Goal: Find specific page/section: Find specific page/section

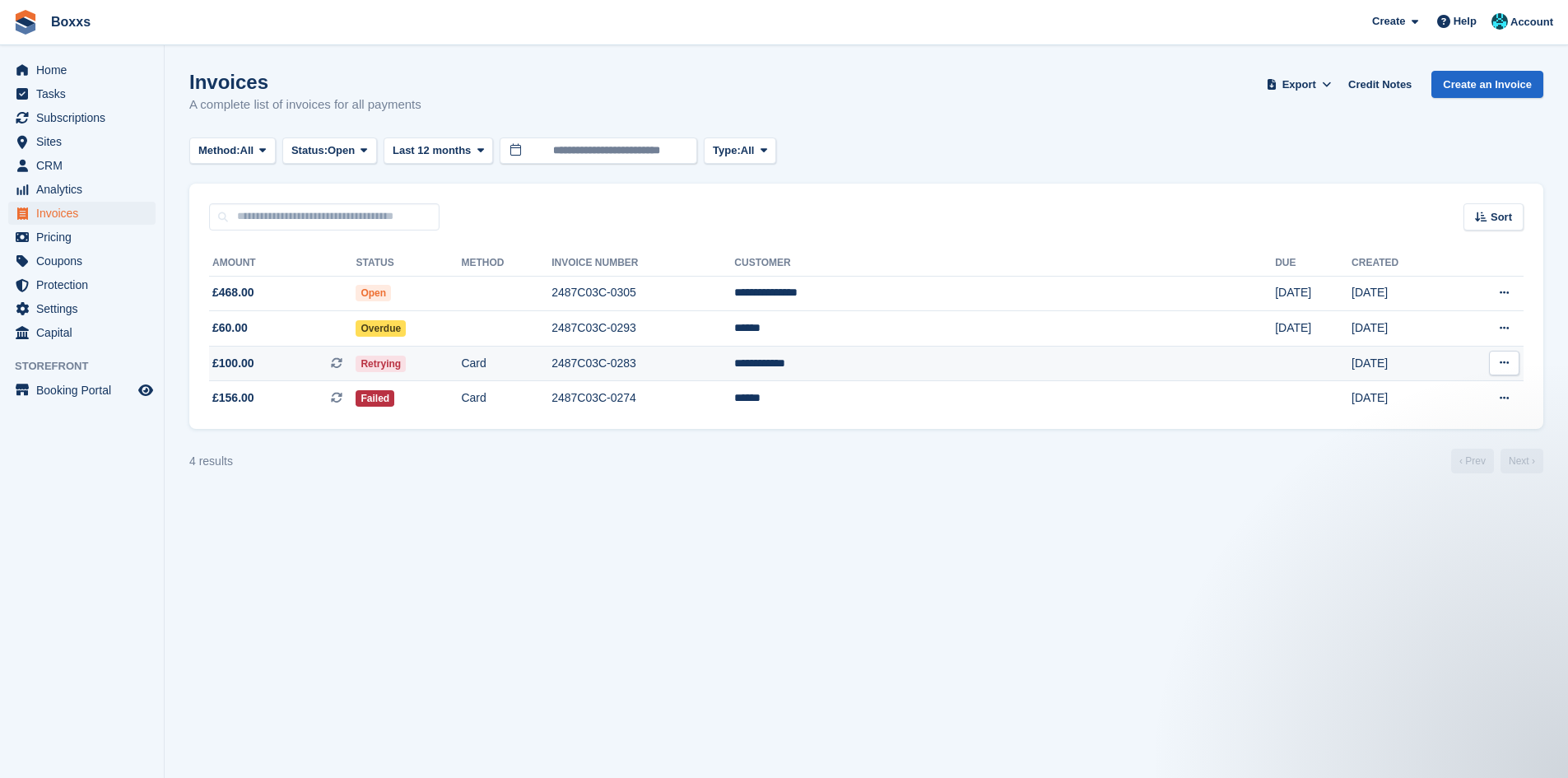
click at [735, 365] on td "2487C03C-0283" at bounding box center [643, 364] width 183 height 36
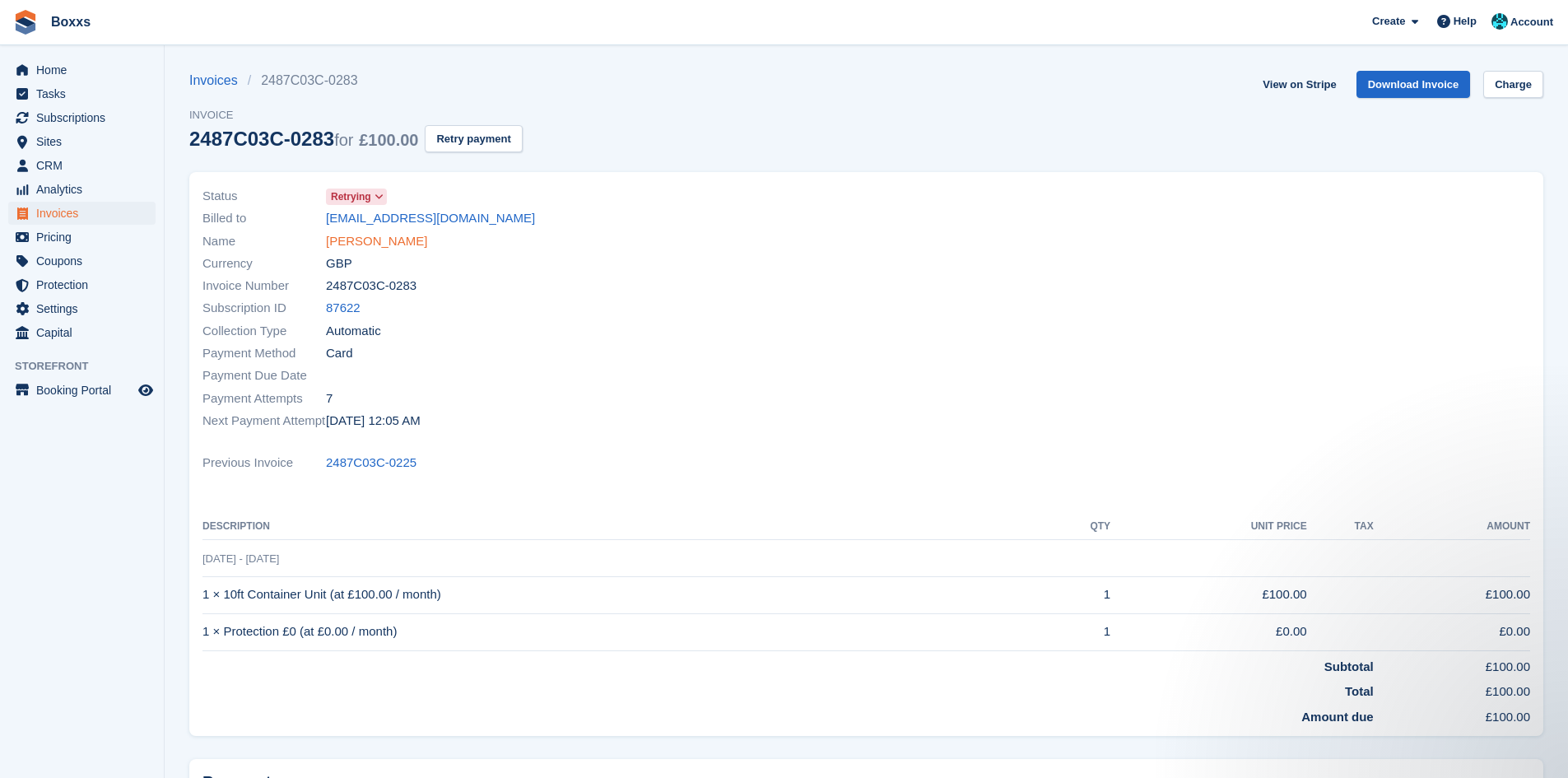
click at [360, 238] on link "[PERSON_NAME]" at bounding box center [377, 241] width 102 height 19
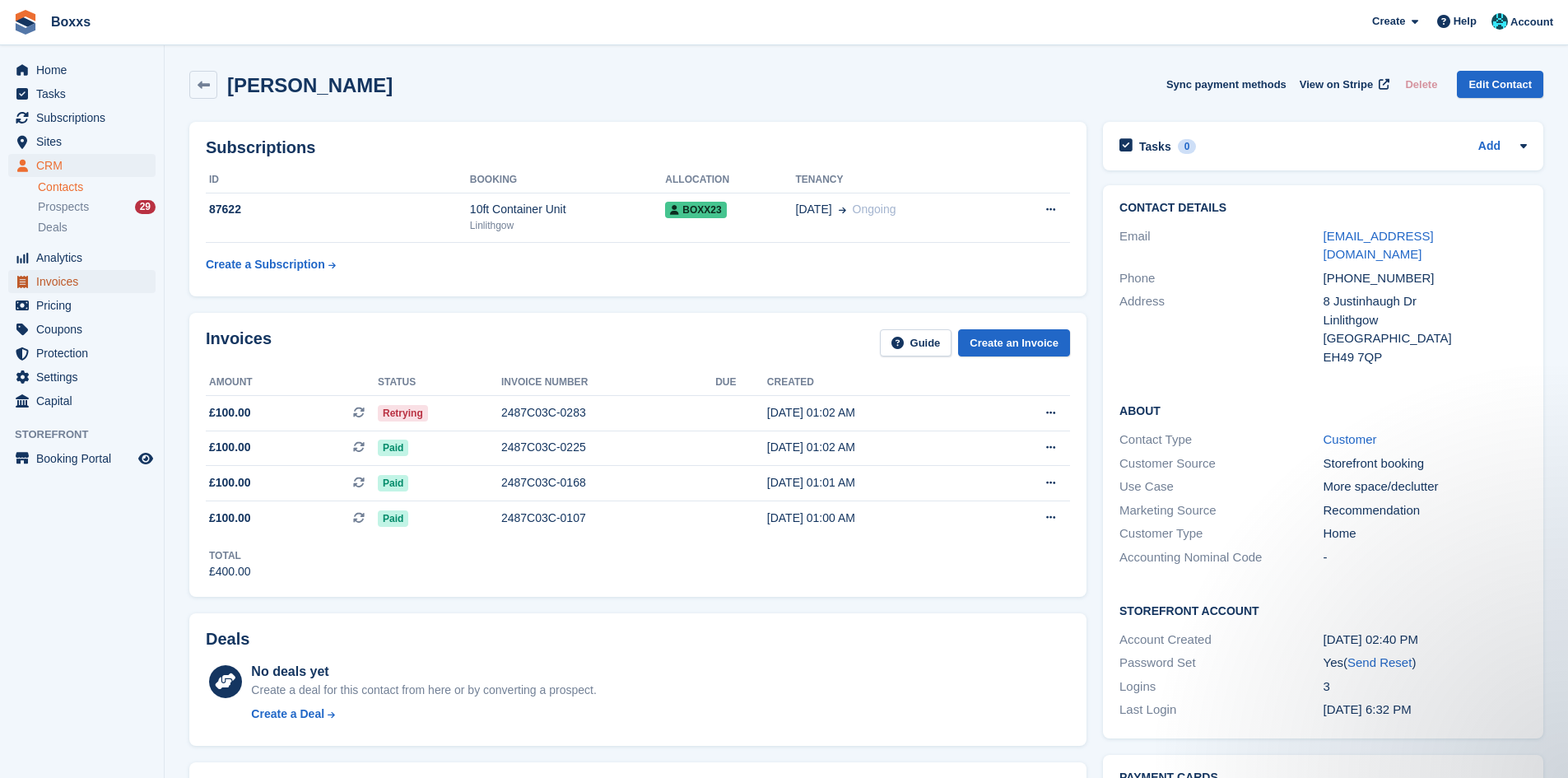
click at [49, 283] on span "Invoices" at bounding box center [85, 282] width 99 height 23
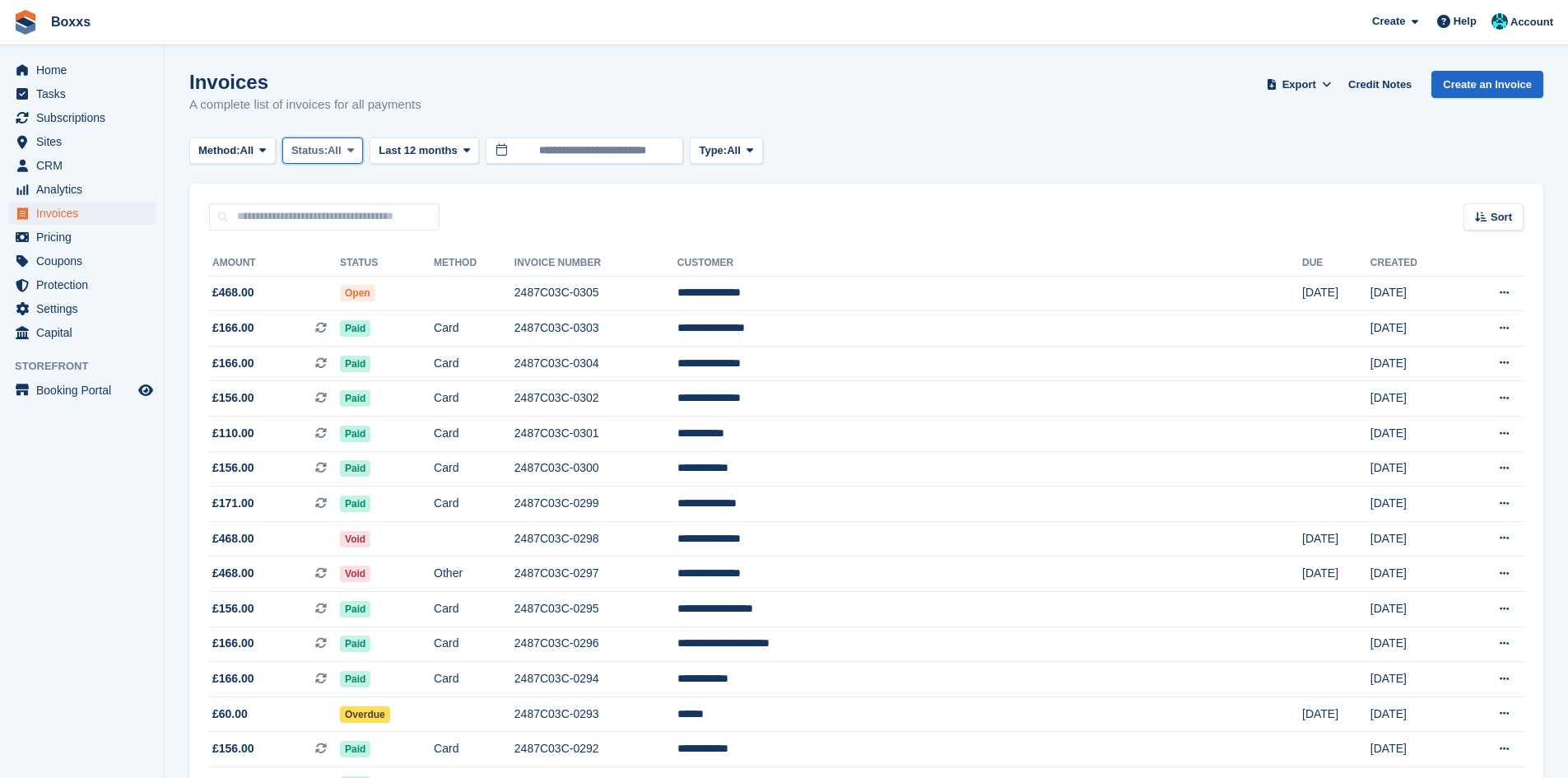
click at [334, 154] on span "All" at bounding box center [334, 150] width 14 height 16
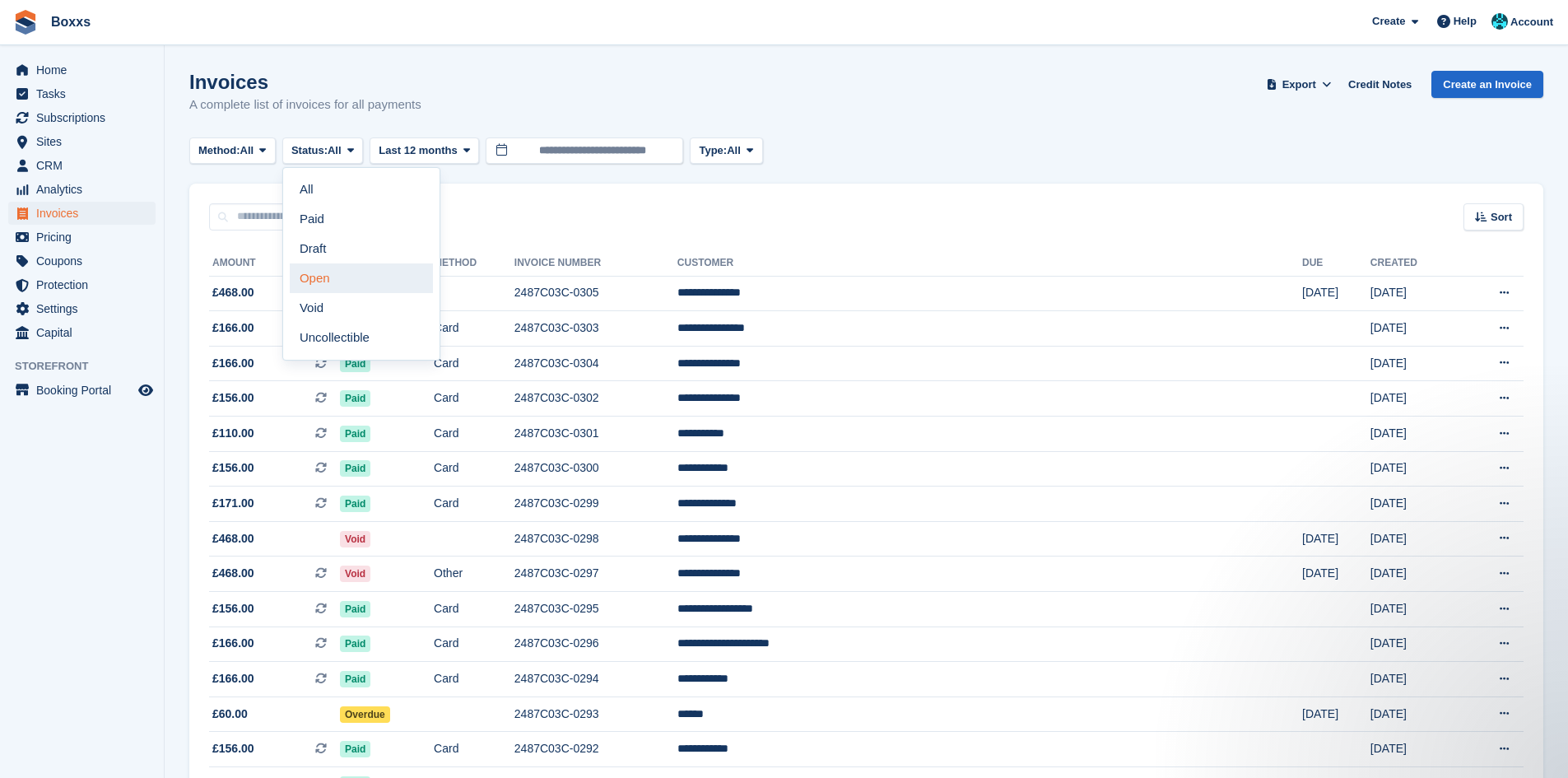
click at [330, 279] on link "Open" at bounding box center [362, 278] width 143 height 29
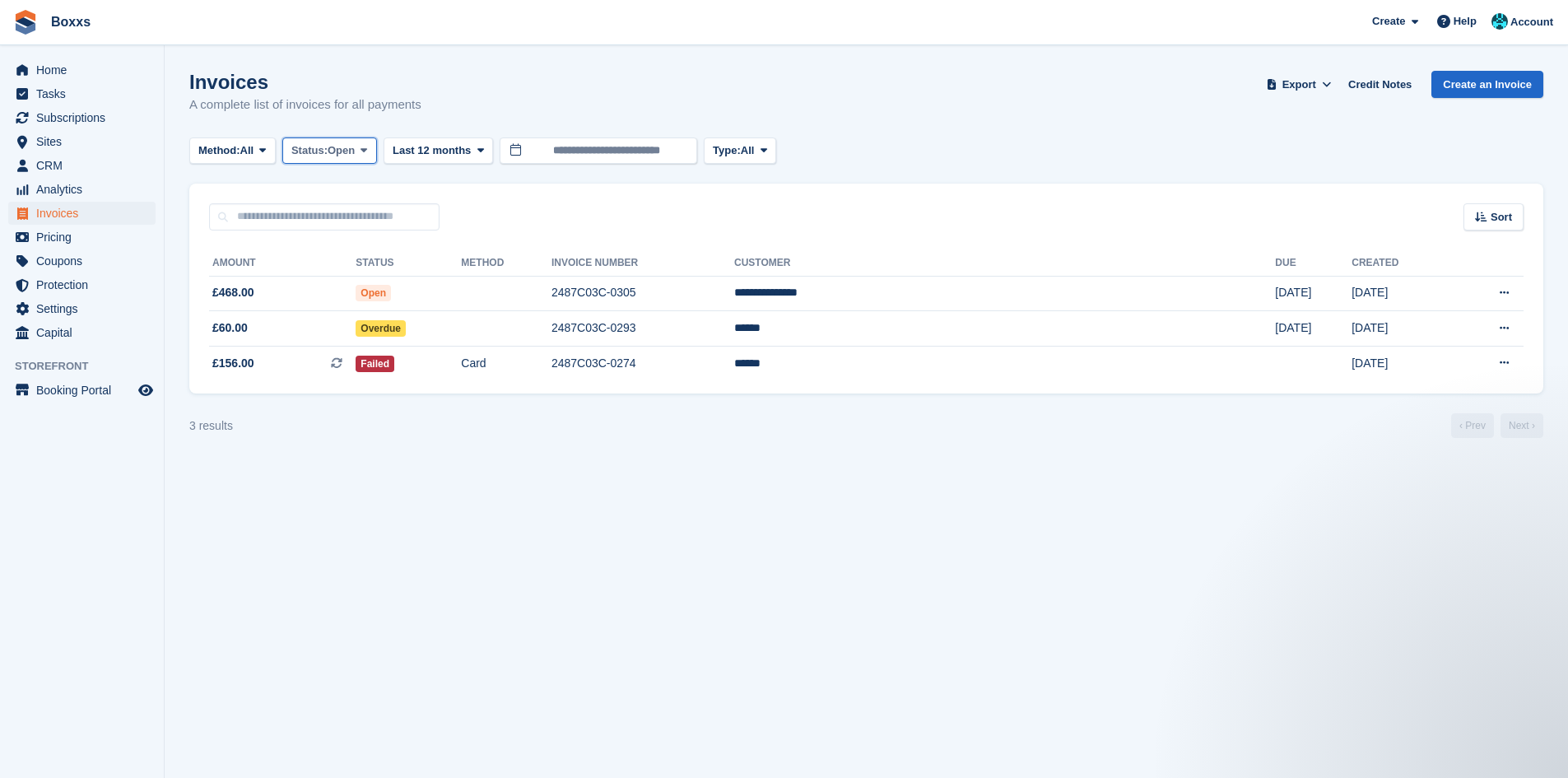
click at [317, 152] on span "Status:" at bounding box center [309, 150] width 36 height 16
click at [316, 187] on link "All" at bounding box center [362, 188] width 143 height 29
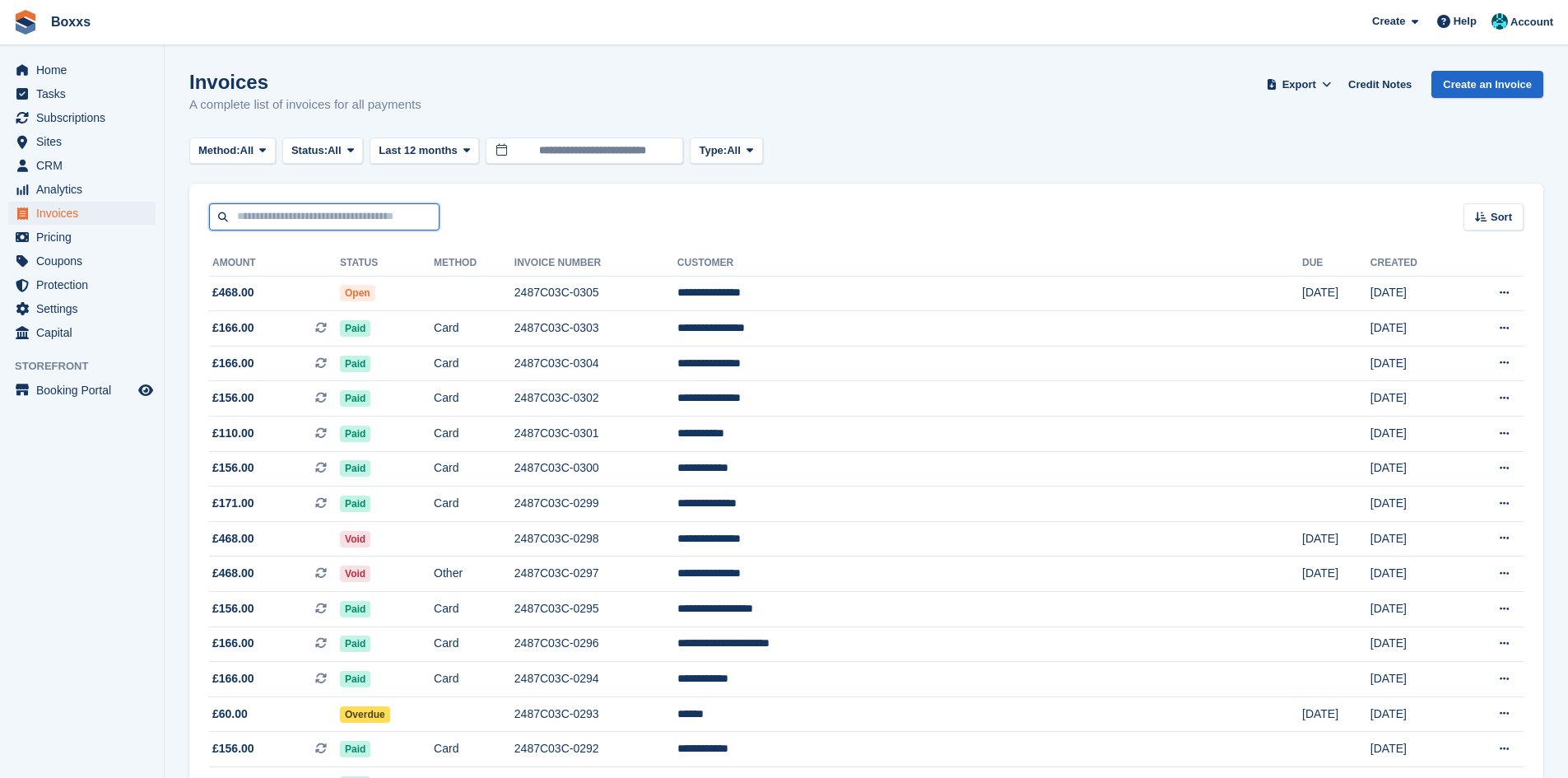
click at [271, 220] on input "text" at bounding box center [324, 217] width 231 height 27
type input "*****"
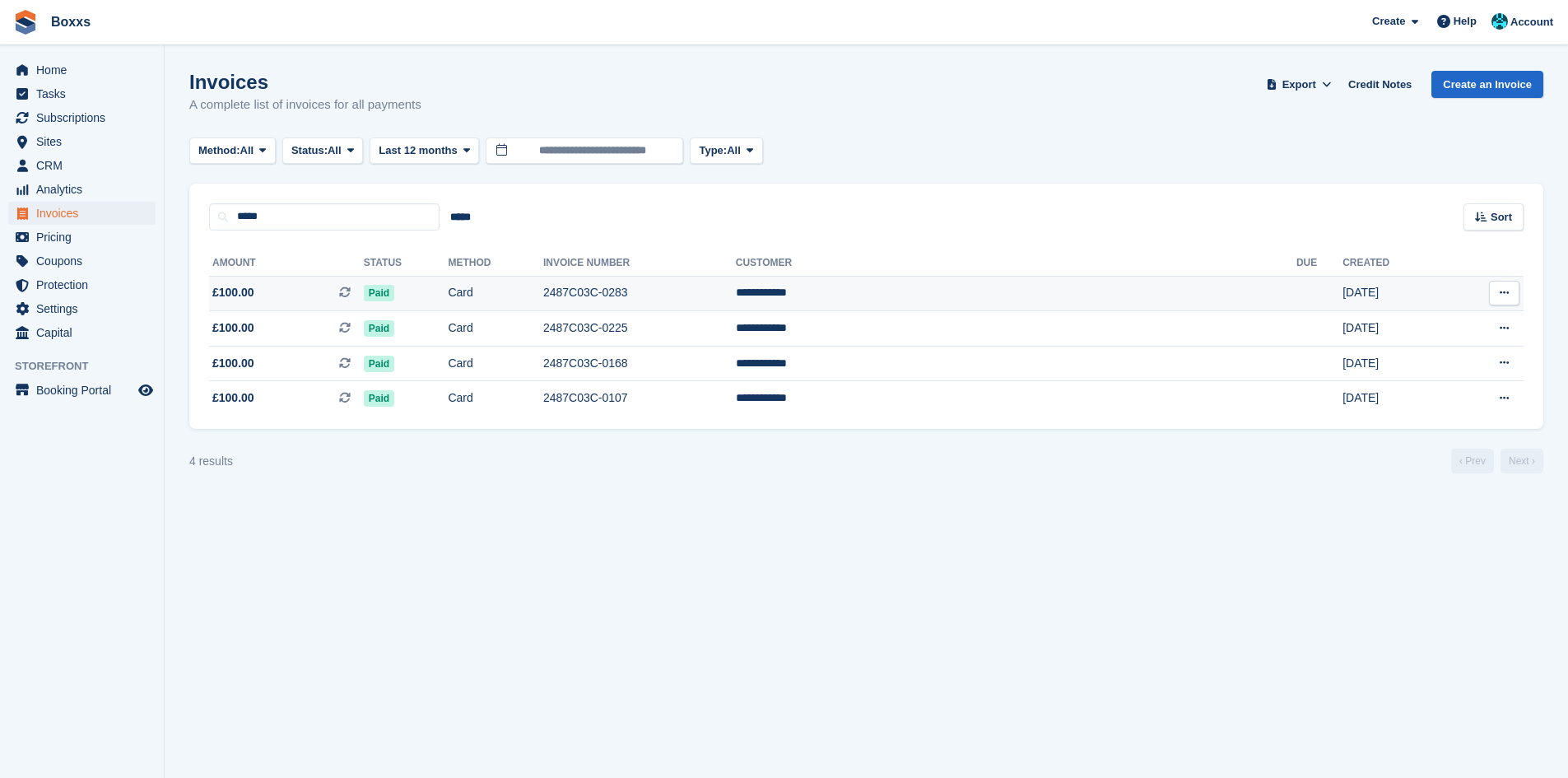
click at [542, 284] on td "Card" at bounding box center [494, 294] width 95 height 36
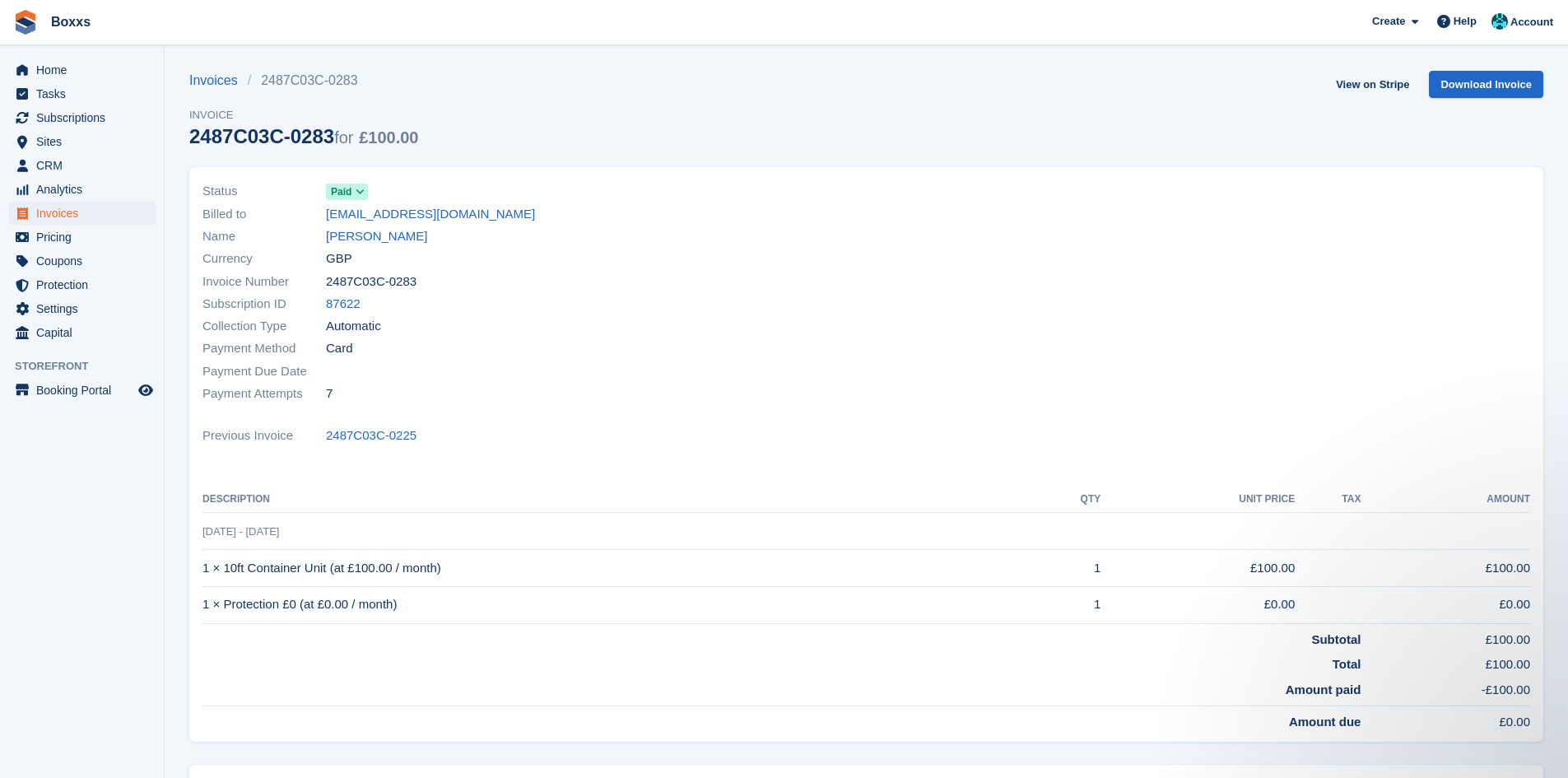
click at [361, 187] on icon at bounding box center [361, 191] width 9 height 9
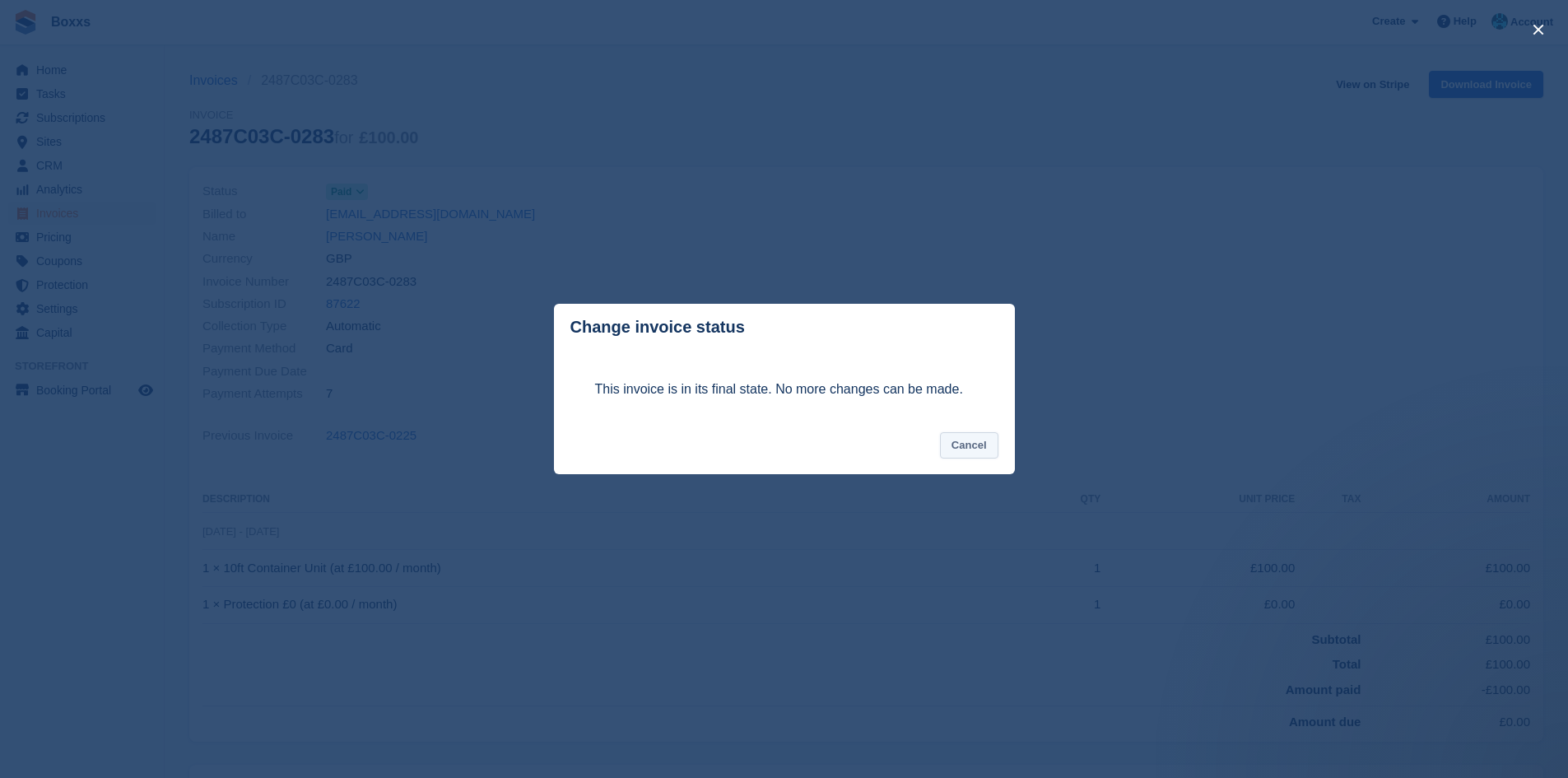
click at [984, 456] on button "Cancel" at bounding box center [969, 446] width 58 height 27
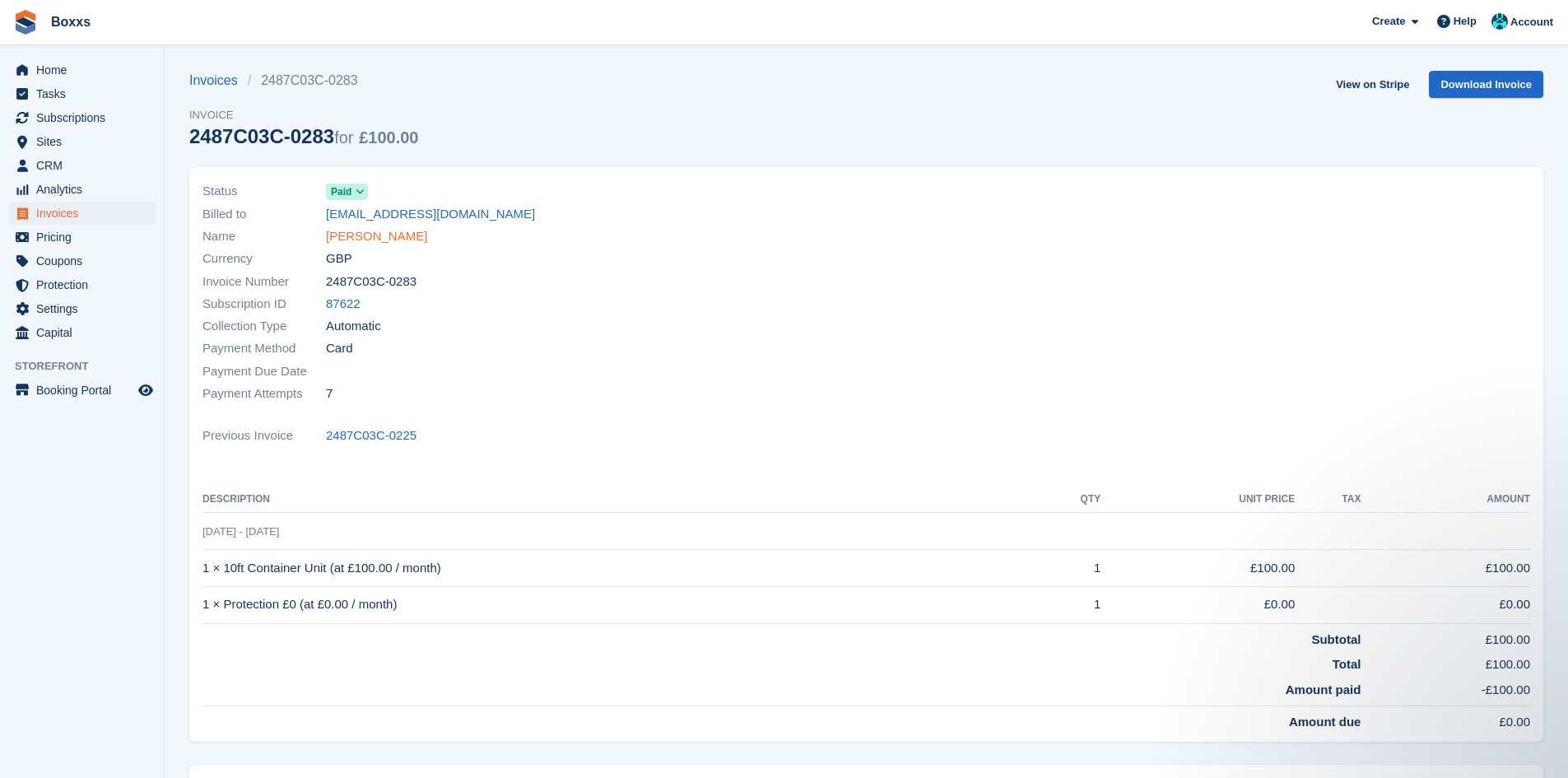
click at [365, 244] on link "[PERSON_NAME]" at bounding box center [377, 236] width 102 height 19
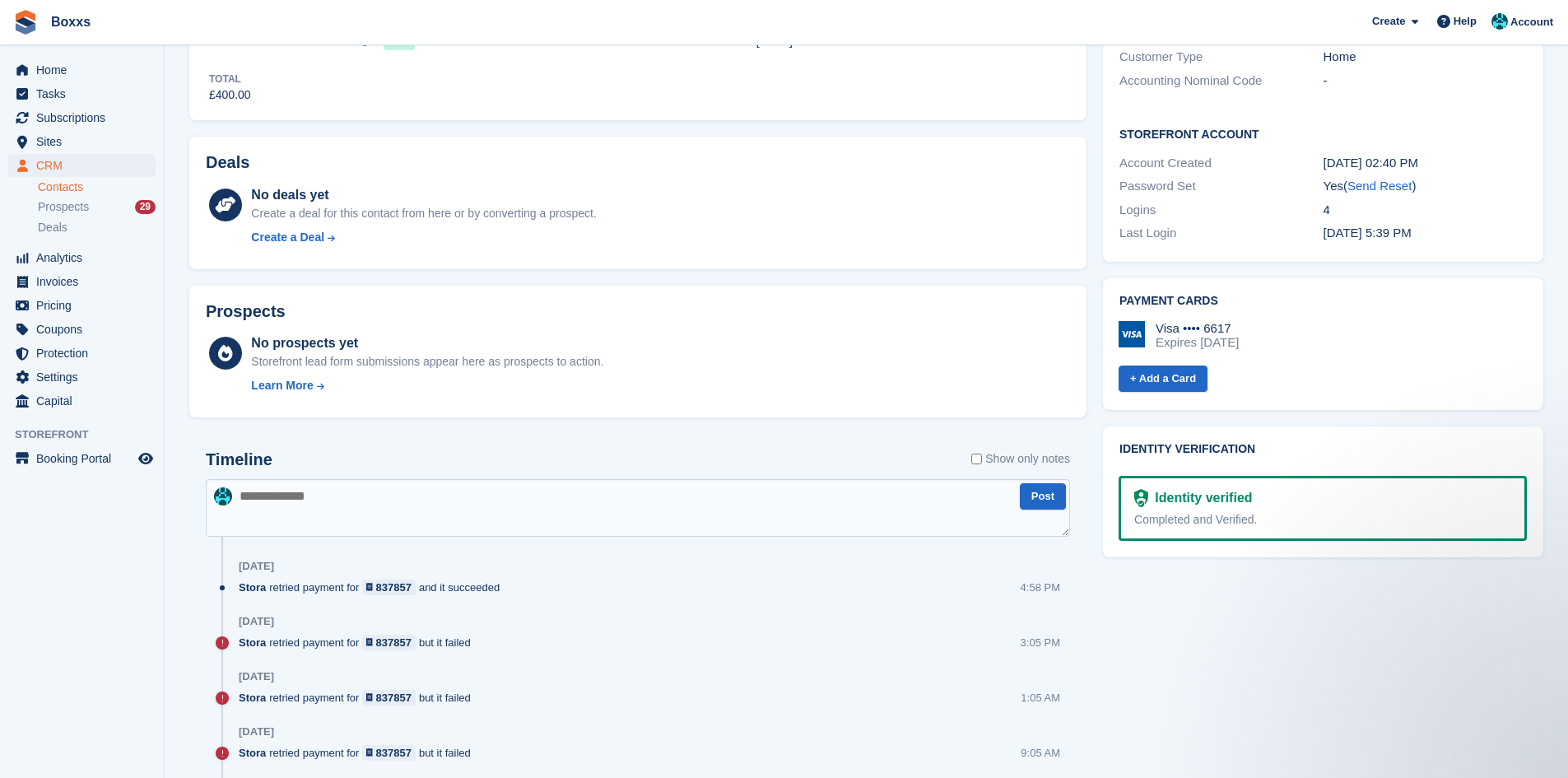
scroll to position [494, 0]
